Goal: Task Accomplishment & Management: Use online tool/utility

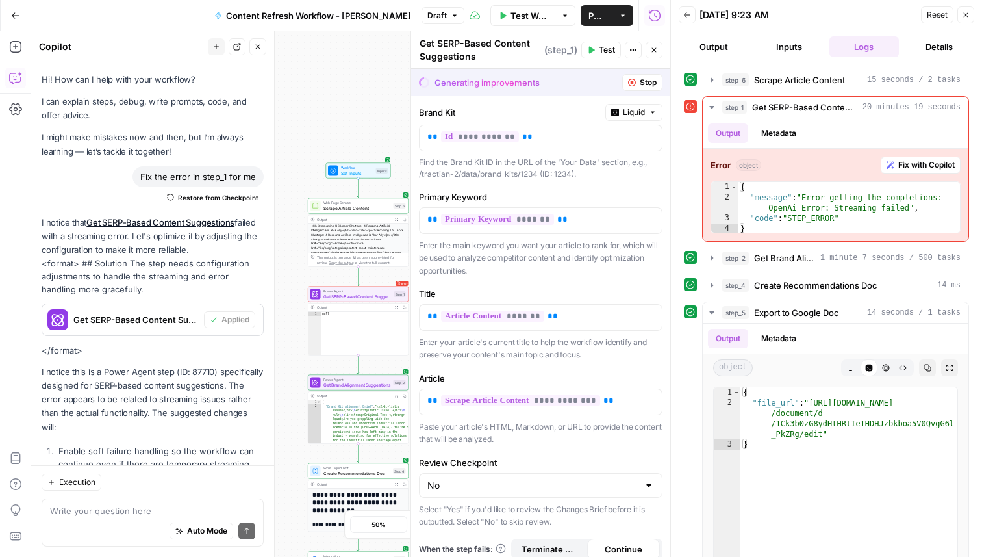
scroll to position [117, 0]
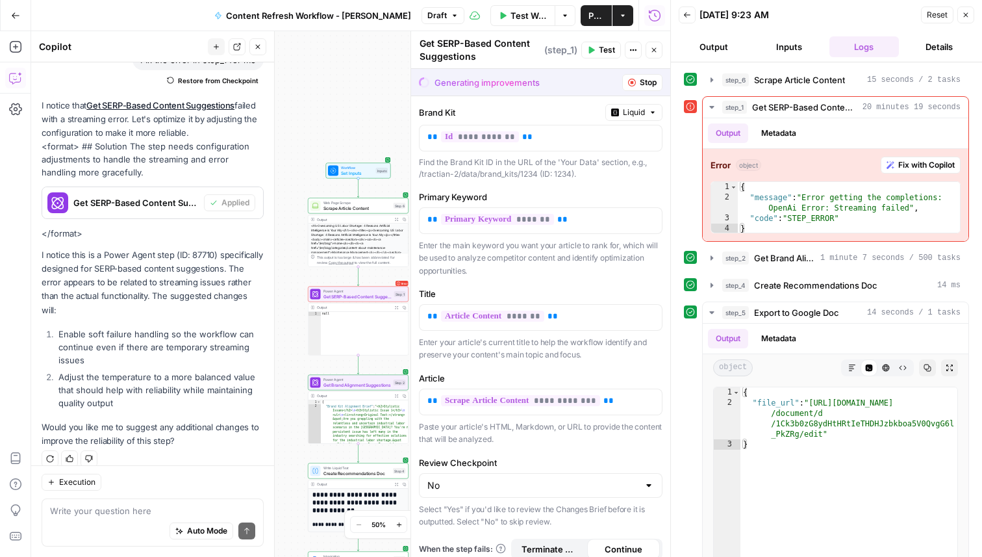
click at [631, 83] on icon "button" at bounding box center [632, 83] width 8 height 8
